Goal: Task Accomplishment & Management: Complete application form

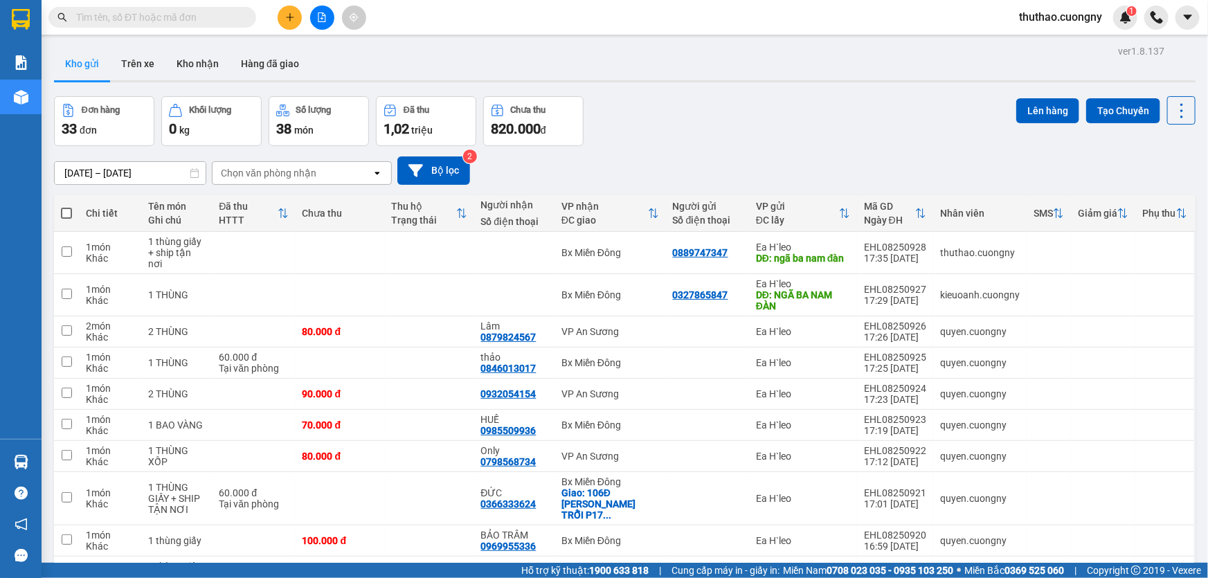
click at [82, 172] on input "[DATE] – [DATE]" at bounding box center [130, 173] width 151 height 22
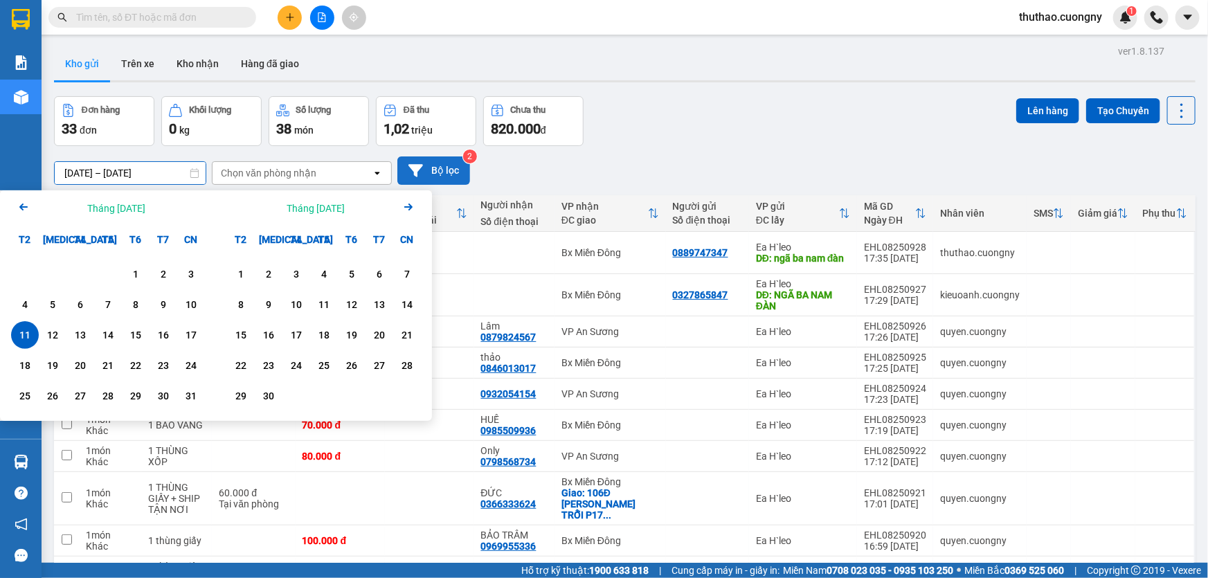
click at [451, 164] on button "Bộ lọc" at bounding box center [433, 170] width 73 height 28
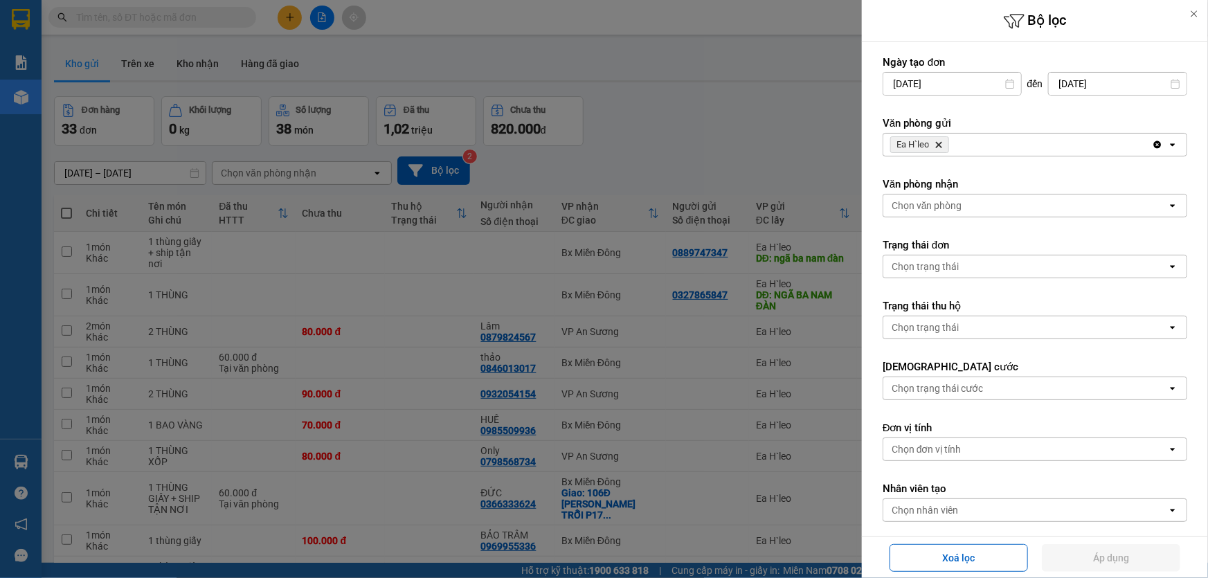
click at [941, 140] on icon "Delete" at bounding box center [938, 144] width 8 height 8
click at [1119, 559] on button "Áp dụng" at bounding box center [1111, 558] width 138 height 28
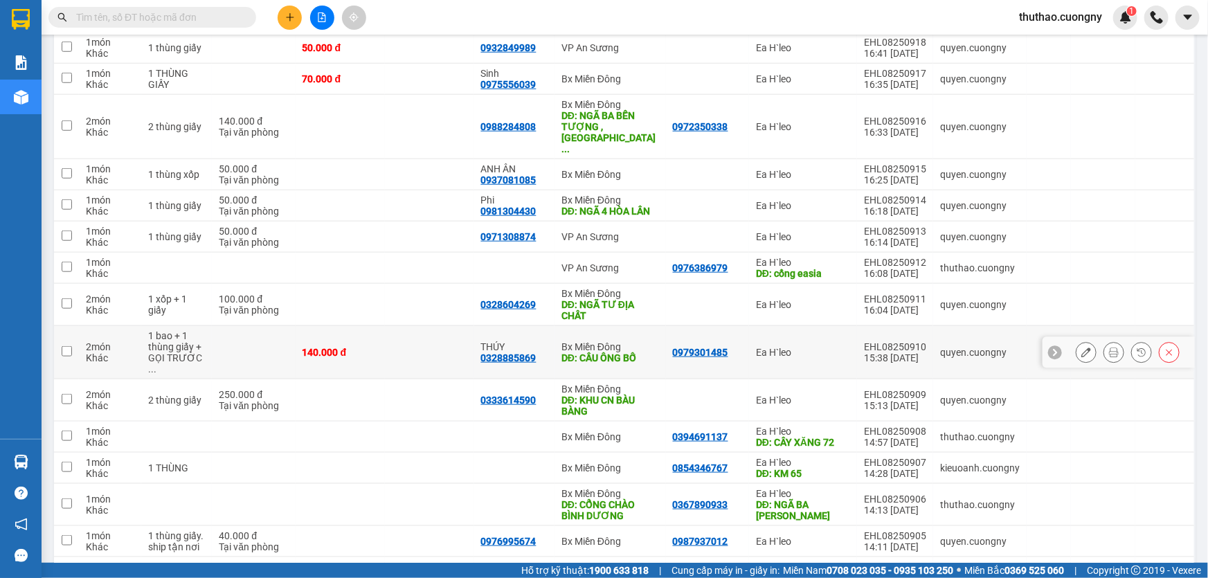
scroll to position [692, 0]
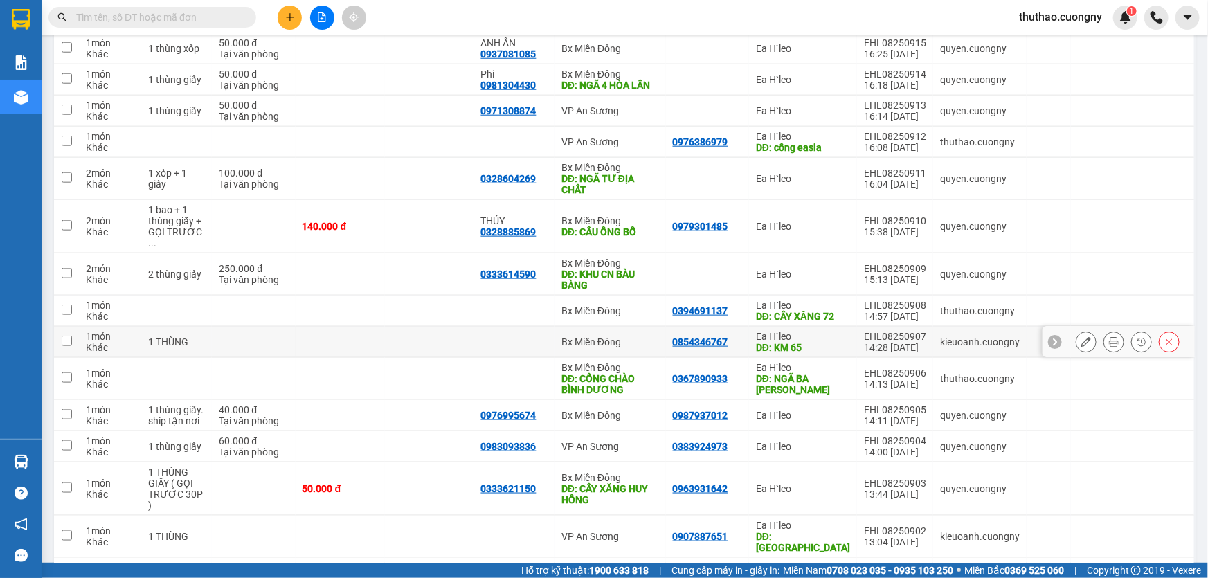
click at [1081, 337] on icon at bounding box center [1086, 342] width 10 height 10
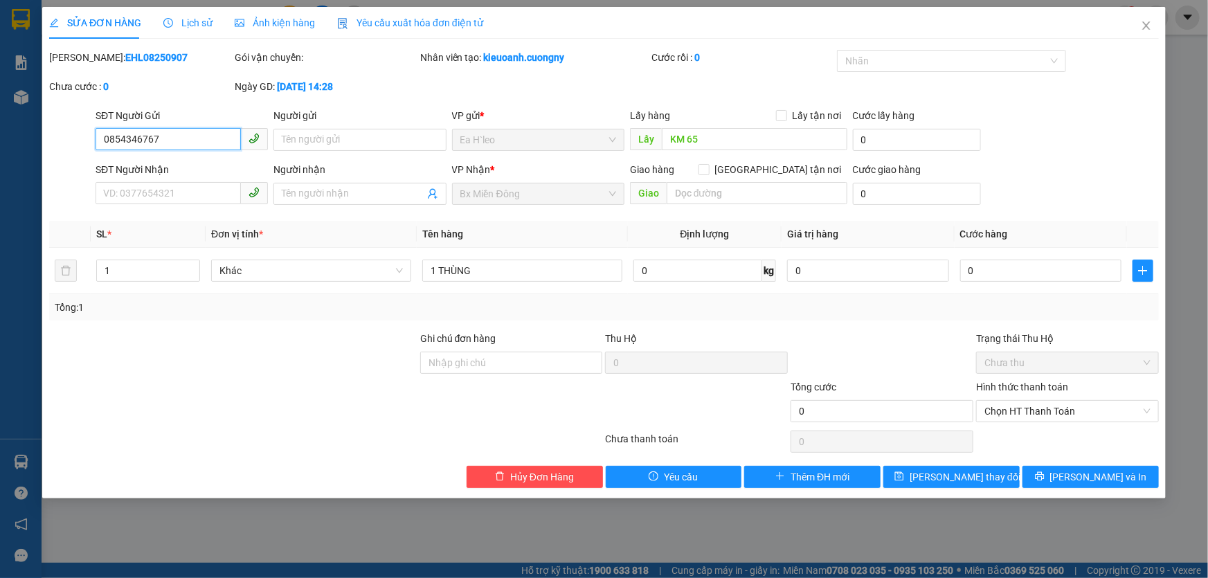
type input "0854346767"
type input "KM 65"
click at [162, 138] on input "0854346767" at bounding box center [168, 139] width 145 height 22
click at [525, 478] on span "Hủy Đơn Hàng" at bounding box center [542, 476] width 64 height 15
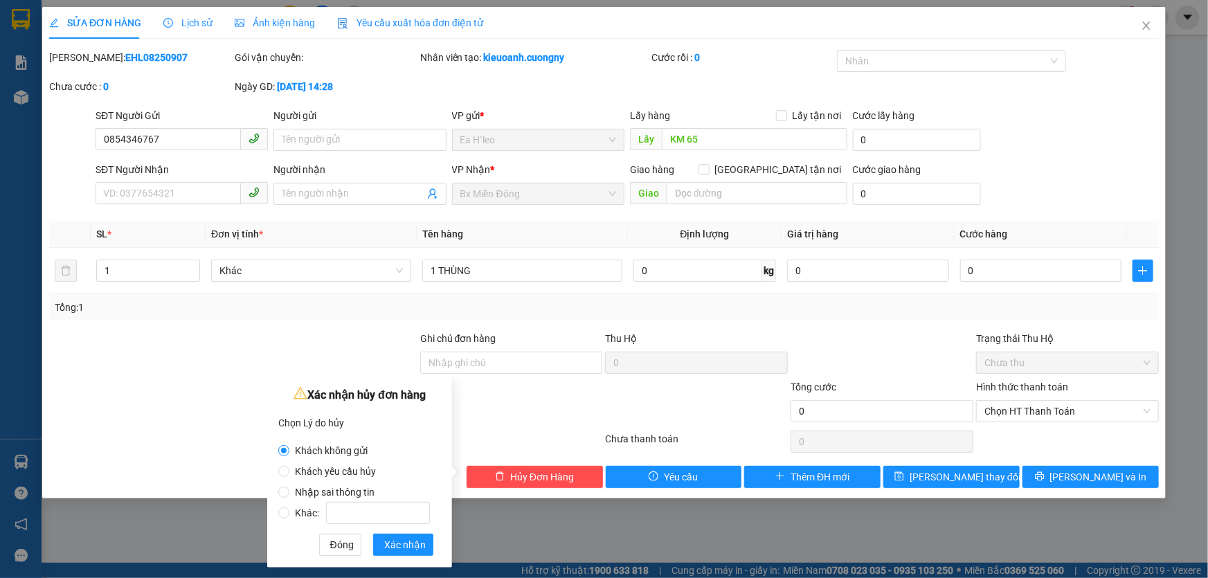
click at [355, 473] on span "Khách yêu cầu hủy" at bounding box center [335, 471] width 92 height 11
click at [289, 473] on input "Khách yêu cầu hủy" at bounding box center [283, 471] width 11 height 11
radio input "true"
radio input "false"
click at [410, 547] on span "Xác nhận" at bounding box center [405, 544] width 42 height 15
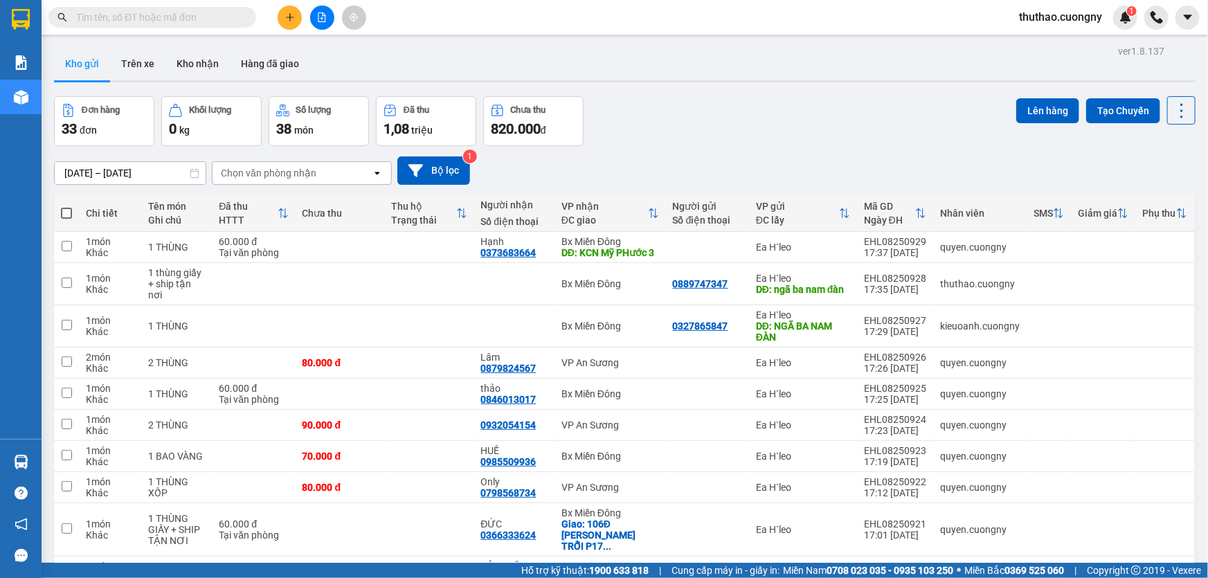
click at [295, 22] on button at bounding box center [290, 18] width 24 height 24
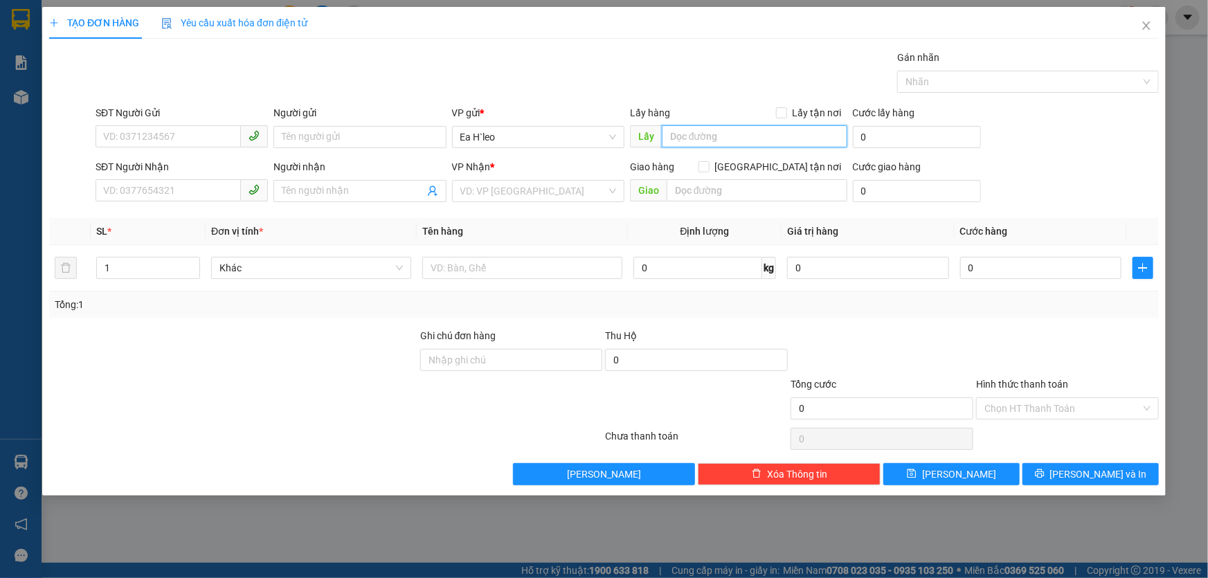
click at [707, 142] on input "text" at bounding box center [754, 136] width 185 height 22
type input "ngã ba cưa đăng"
click at [541, 197] on input "search" at bounding box center [533, 191] width 146 height 21
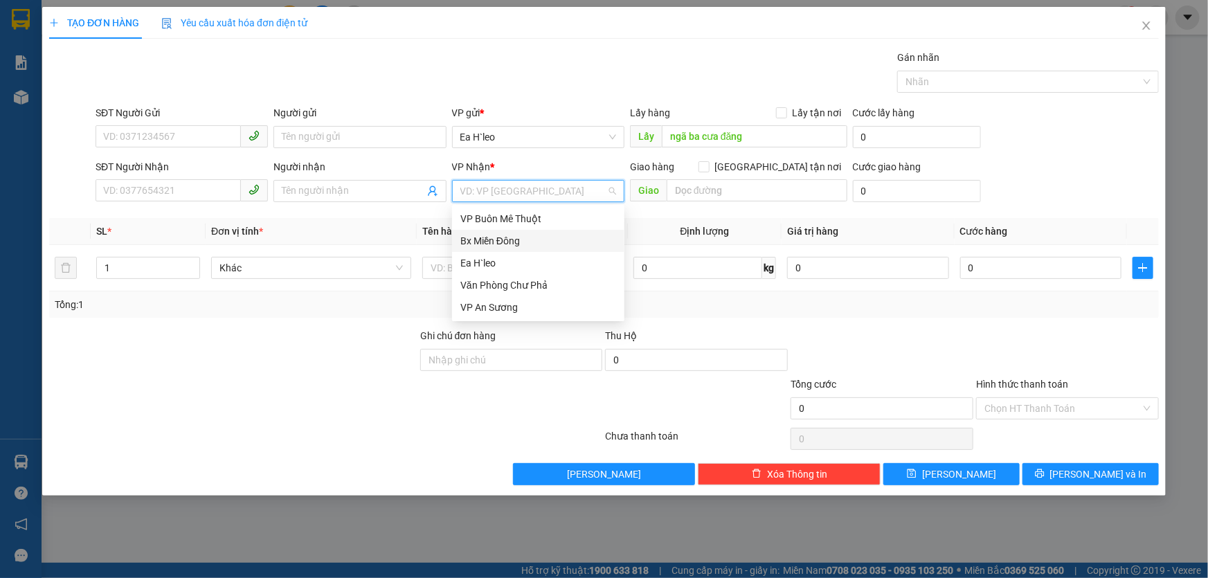
click at [514, 230] on div "Bx Miền Đông" at bounding box center [538, 241] width 172 height 22
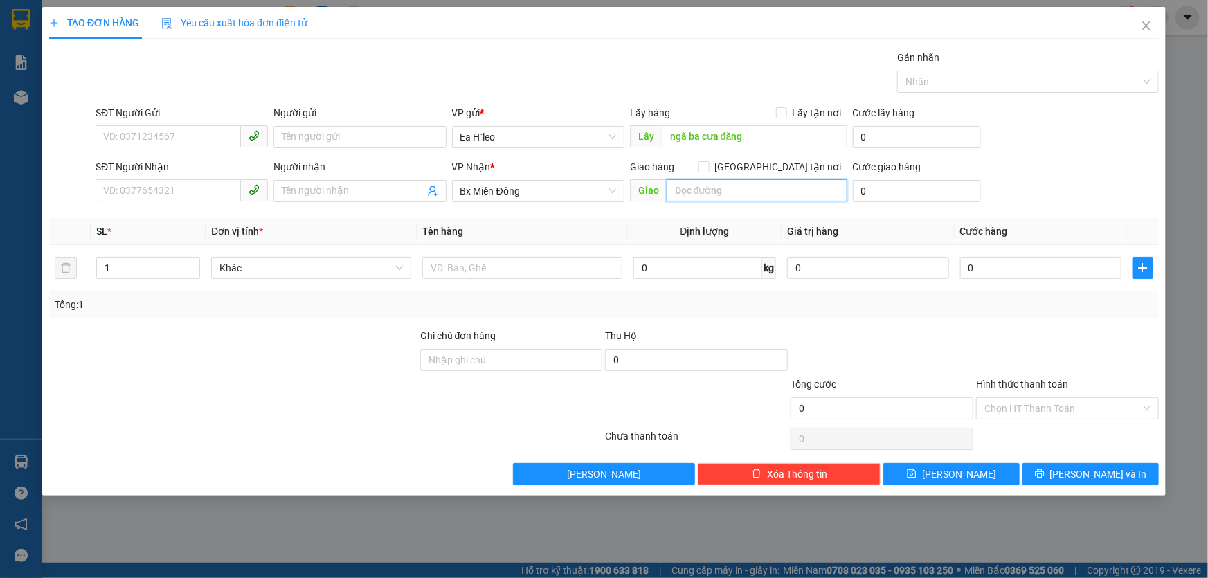
click at [668, 194] on input "text" at bounding box center [756, 190] width 181 height 22
type input "ngã tư [PERSON_NAME]"
click at [133, 147] on div "SĐT Người Gửi VD: 0371234567" at bounding box center [182, 129] width 172 height 48
click at [135, 137] on input "SĐT Người Gửi" at bounding box center [168, 136] width 145 height 22
paste input "0927221133"
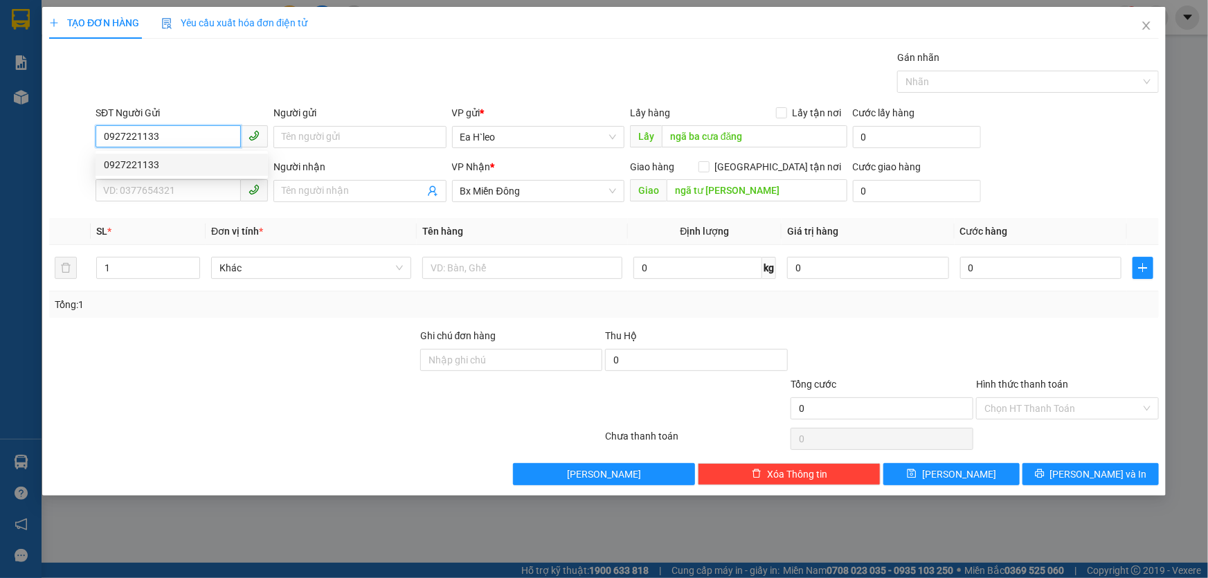
type input "0927221133"
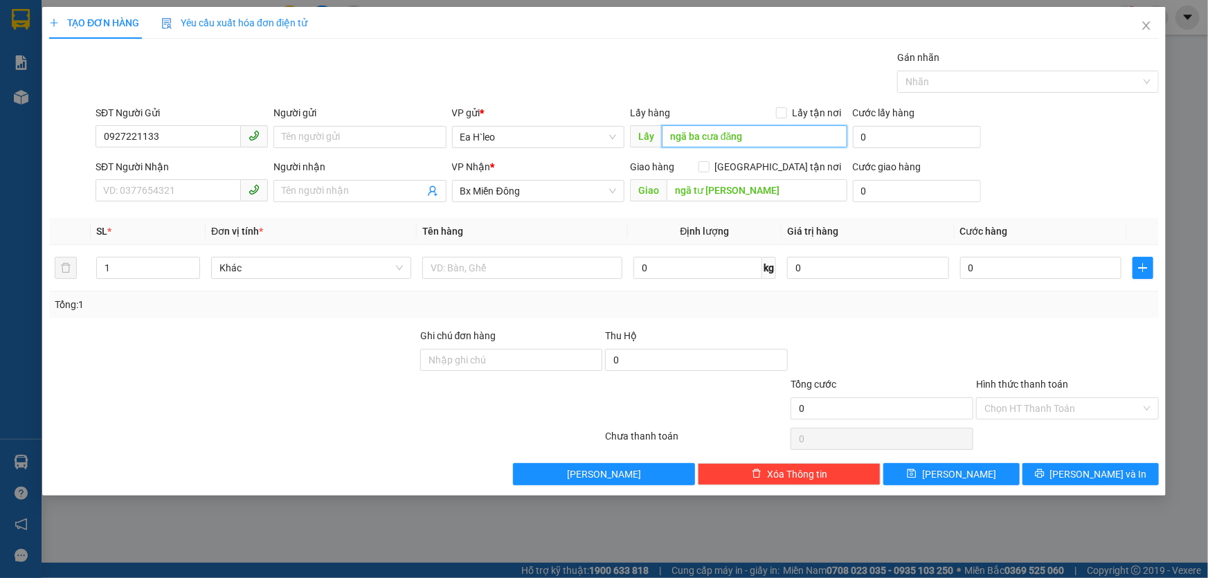
click at [758, 136] on input "ngã ba cưa đăng" at bounding box center [754, 136] width 185 height 22
click at [735, 136] on input "ngã ba cưa đăng" at bounding box center [754, 136] width 185 height 22
click at [717, 133] on input "ngã ba cưa đăng" at bounding box center [754, 136] width 185 height 22
click at [718, 136] on input "ngã ba cưa đăng" at bounding box center [754, 136] width 185 height 22
type input "ngã ba [PERSON_NAME]"
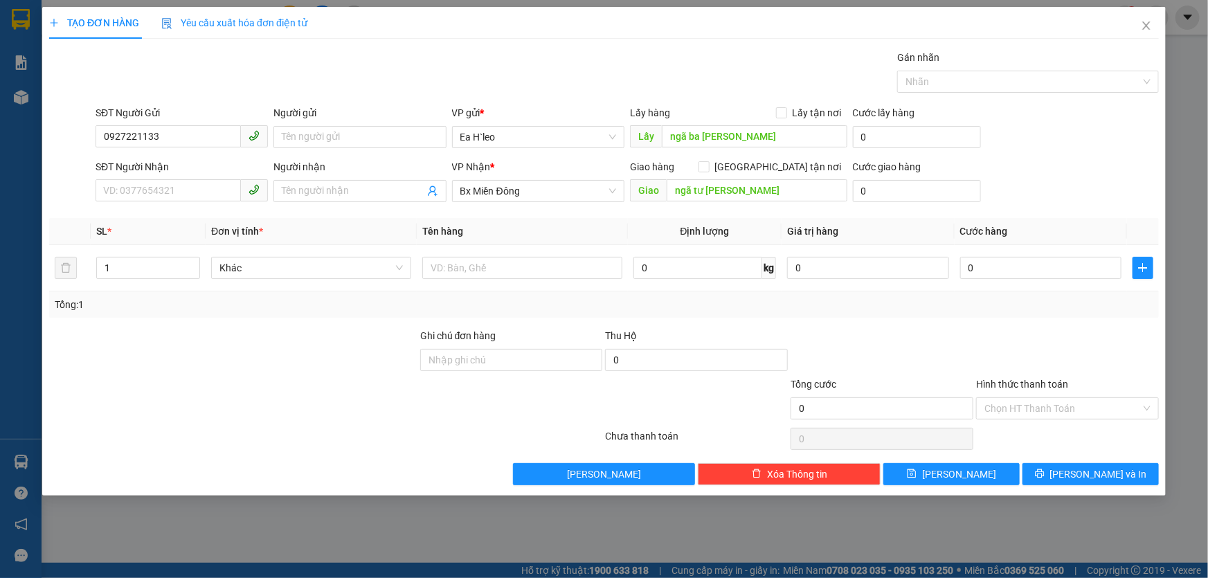
click at [1052, 97] on div "Gán nhãn Nhãn" at bounding box center [1028, 74] width 262 height 48
click at [970, 480] on button "[PERSON_NAME]" at bounding box center [951, 474] width 136 height 22
click at [1136, 19] on span "Close" at bounding box center [1146, 26] width 39 height 39
click at [1146, 32] on div "Kết quả tìm kiếm ( 0 ) Bộ lọc No Data thuthao.cuongny 1" at bounding box center [604, 17] width 1208 height 35
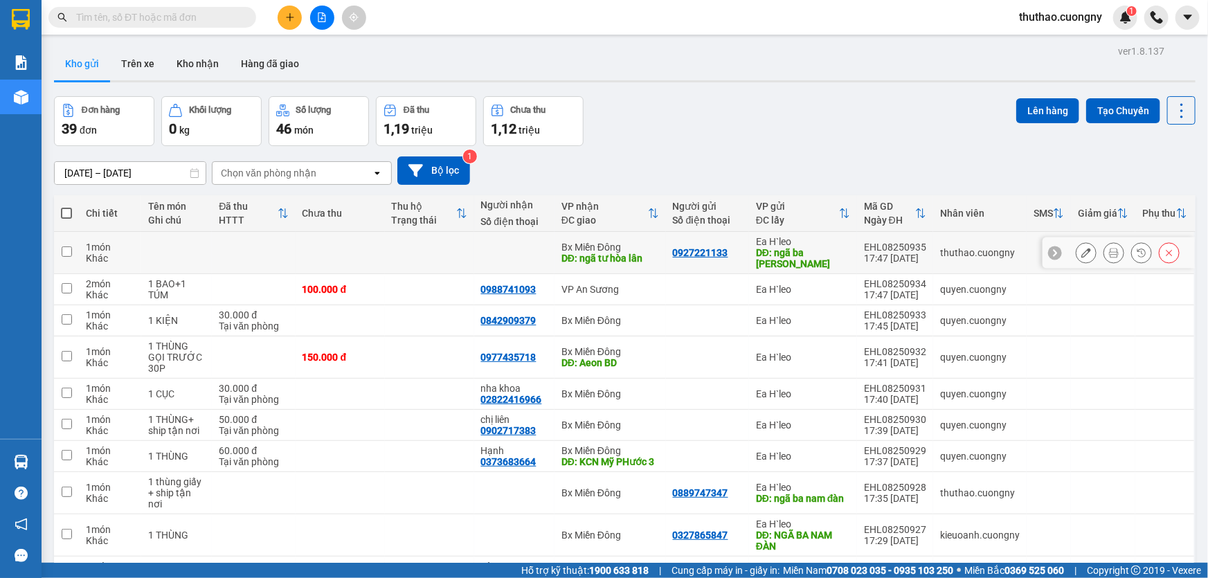
scroll to position [125, 0]
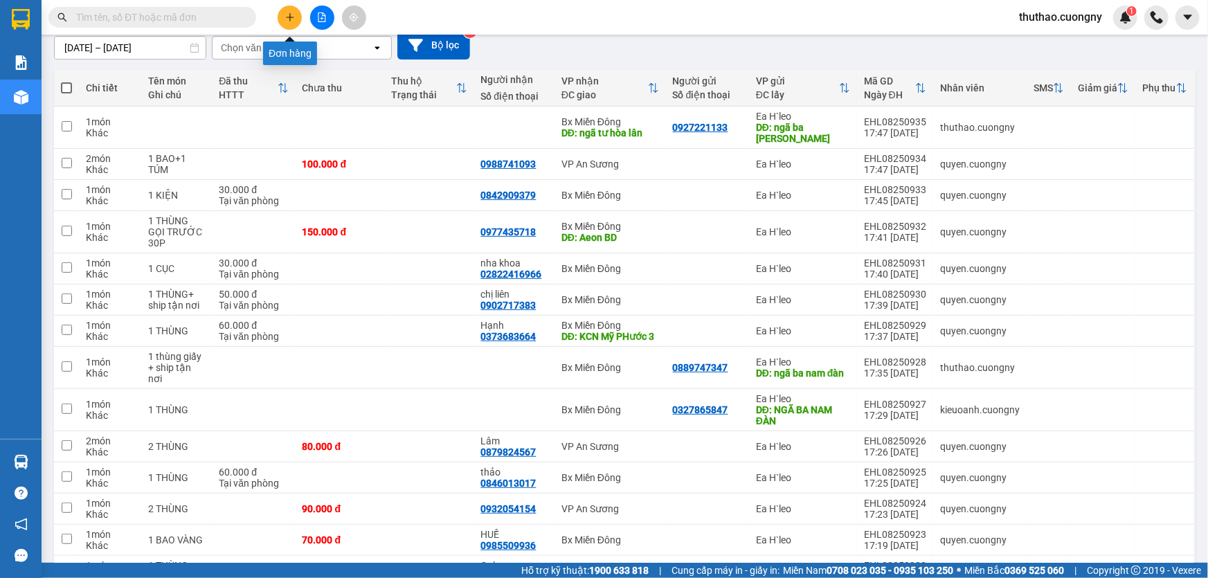
click at [295, 18] on button at bounding box center [290, 18] width 24 height 24
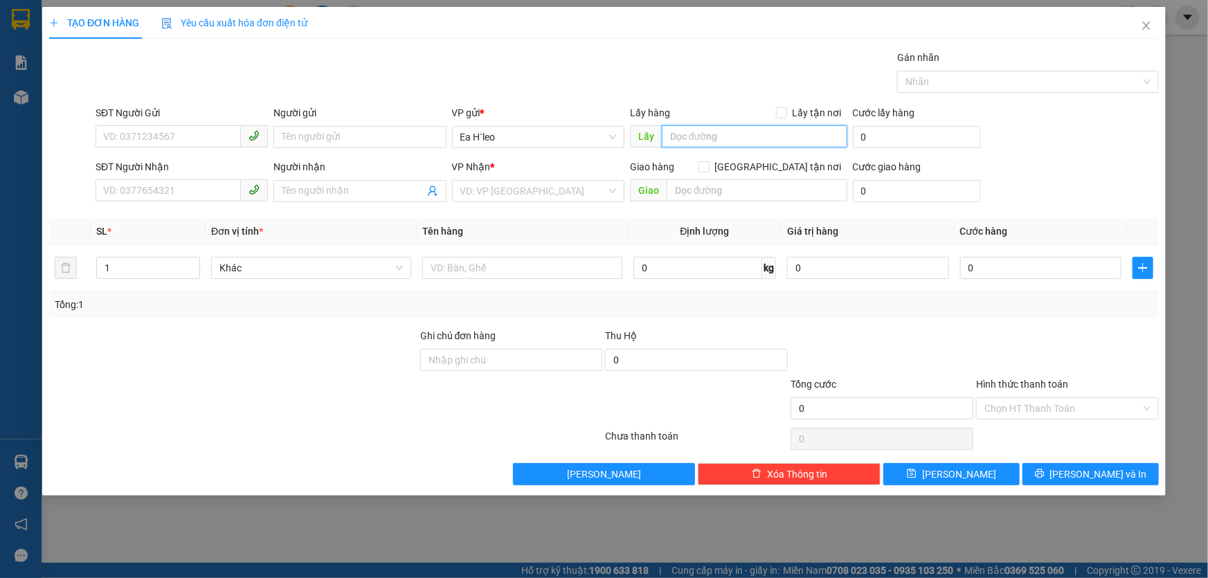
click at [699, 140] on input "text" at bounding box center [754, 136] width 185 height 22
click at [1145, 20] on icon "close" at bounding box center [1146, 25] width 11 height 11
